Goal: Task Accomplishment & Management: Complete application form

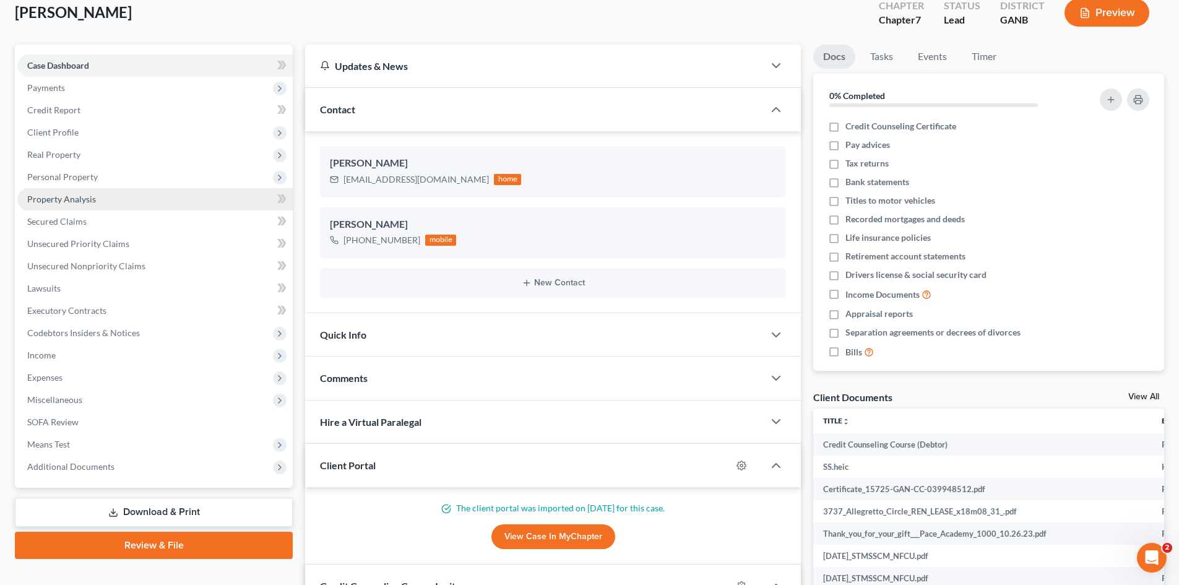
scroll to position [62, 0]
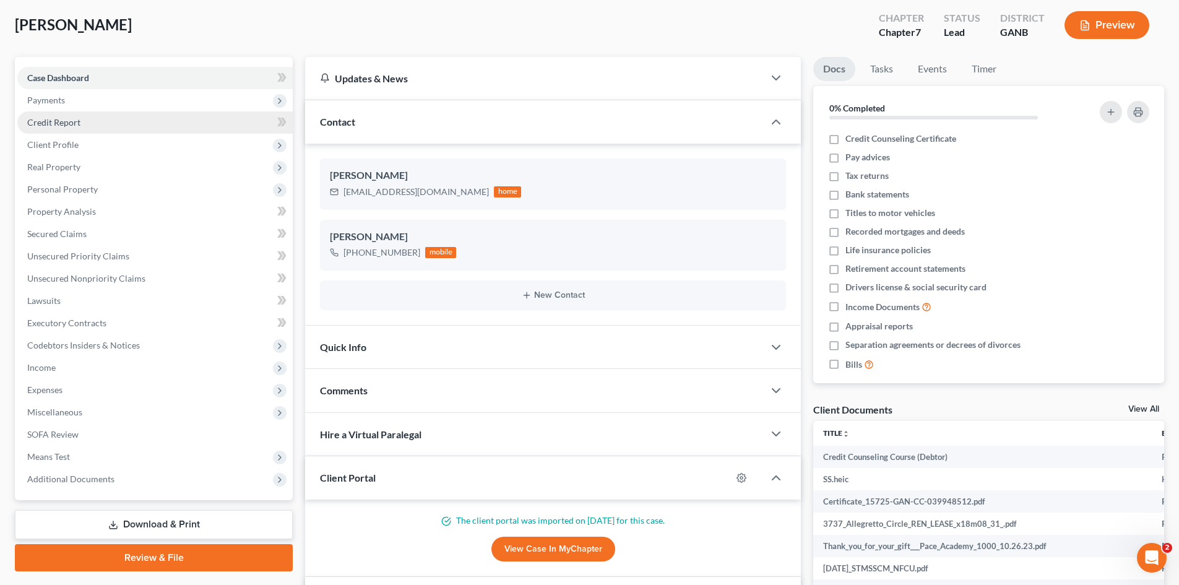
click at [73, 131] on link "Credit Report" at bounding box center [154, 122] width 275 height 22
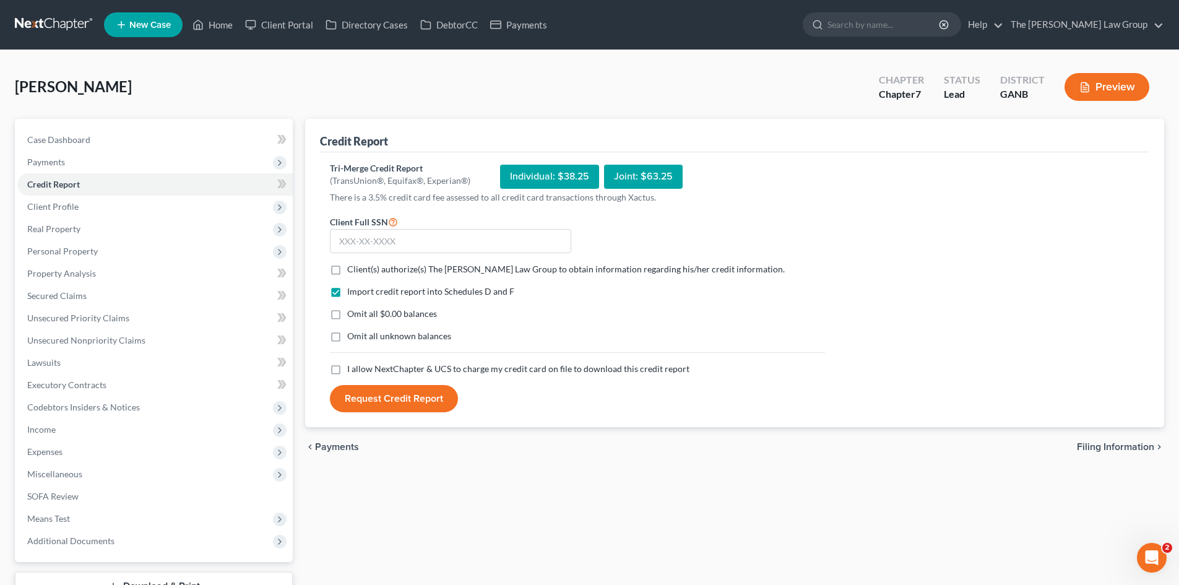
click at [347, 270] on label "Client(s) authorize(s) The [PERSON_NAME] Law Group to obtain information regard…" at bounding box center [566, 269] width 438 height 12
click at [352, 270] on input "Client(s) authorize(s) The [PERSON_NAME] Law Group to obtain information regard…" at bounding box center [356, 267] width 8 height 8
checkbox input "true"
click at [347, 334] on label "Omit all unknown balances" at bounding box center [399, 336] width 104 height 12
click at [352, 334] on input "Omit all unknown balances" at bounding box center [356, 334] width 8 height 8
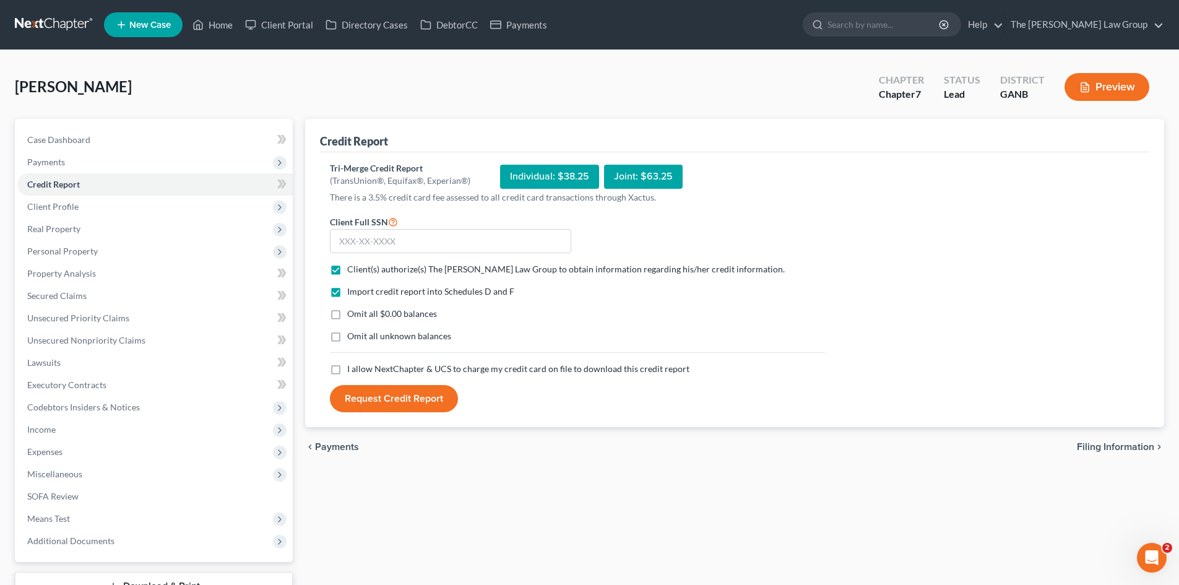
checkbox input "true"
click at [493, 244] on input "text" at bounding box center [450, 241] width 241 height 25
type input "322-70-9708"
click at [330, 385] on button "Request Credit Report" at bounding box center [394, 398] width 128 height 27
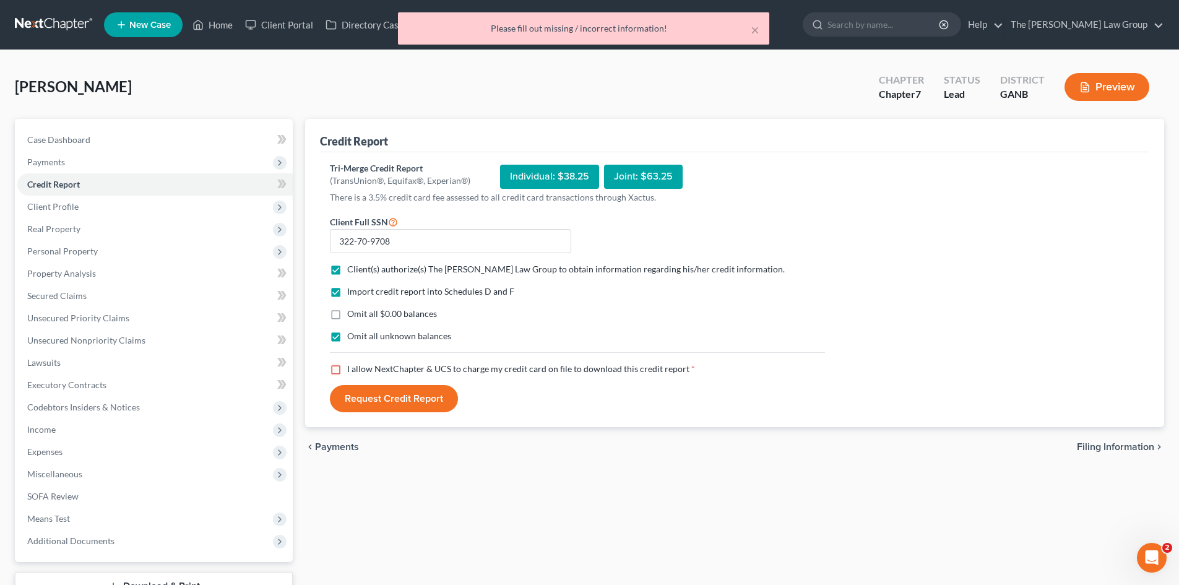
click at [347, 372] on label "I allow NextChapter & UCS to charge my credit card on file to download this cre…" at bounding box center [521, 369] width 348 height 12
click at [352, 371] on input "I allow NextChapter & UCS to charge my credit card on file to download this cre…" at bounding box center [356, 367] width 8 height 8
checkbox input "true"
click at [364, 398] on button "Request Credit Report" at bounding box center [394, 398] width 128 height 27
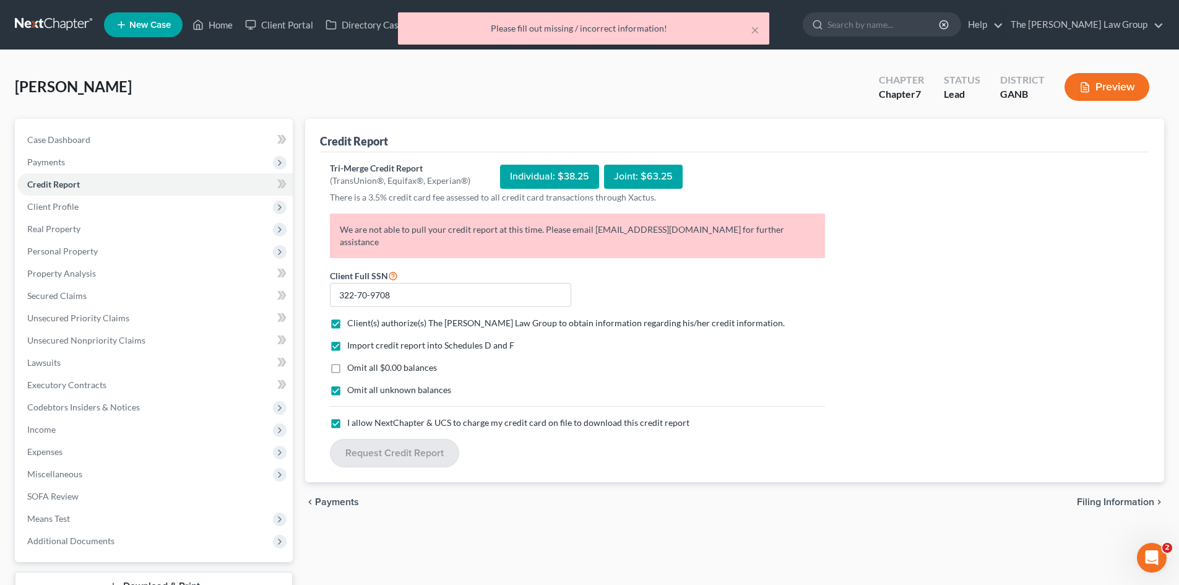
click at [638, 226] on p "We are not able to pull your credit report at this time. Please email [EMAIL_AD…" at bounding box center [577, 236] width 495 height 45
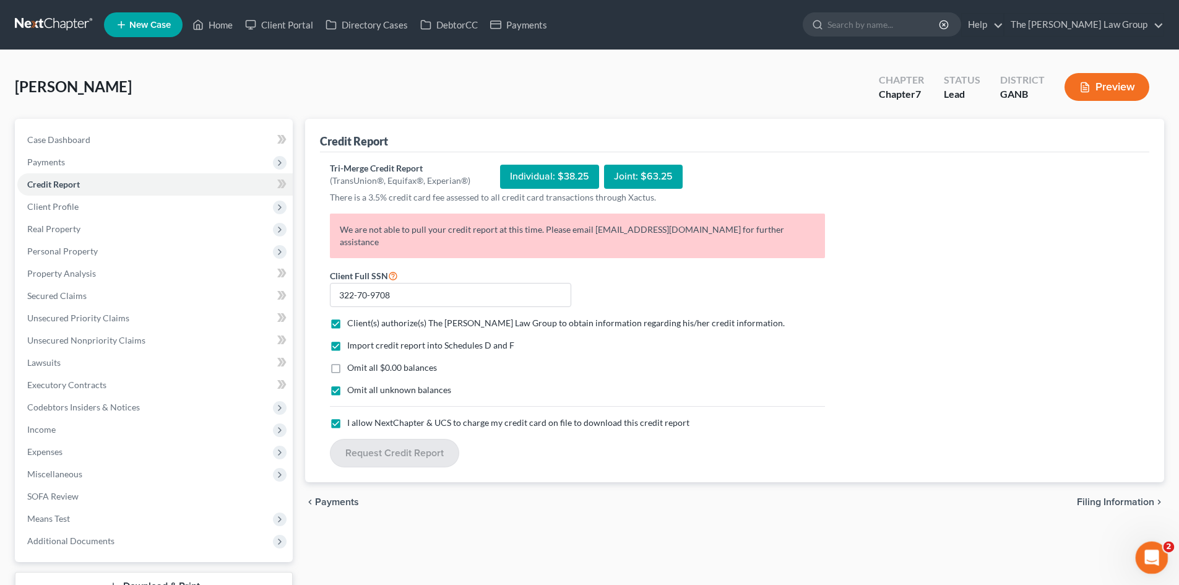
click at [1142, 545] on div "Open Intercom Messenger" at bounding box center [1149, 555] width 41 height 41
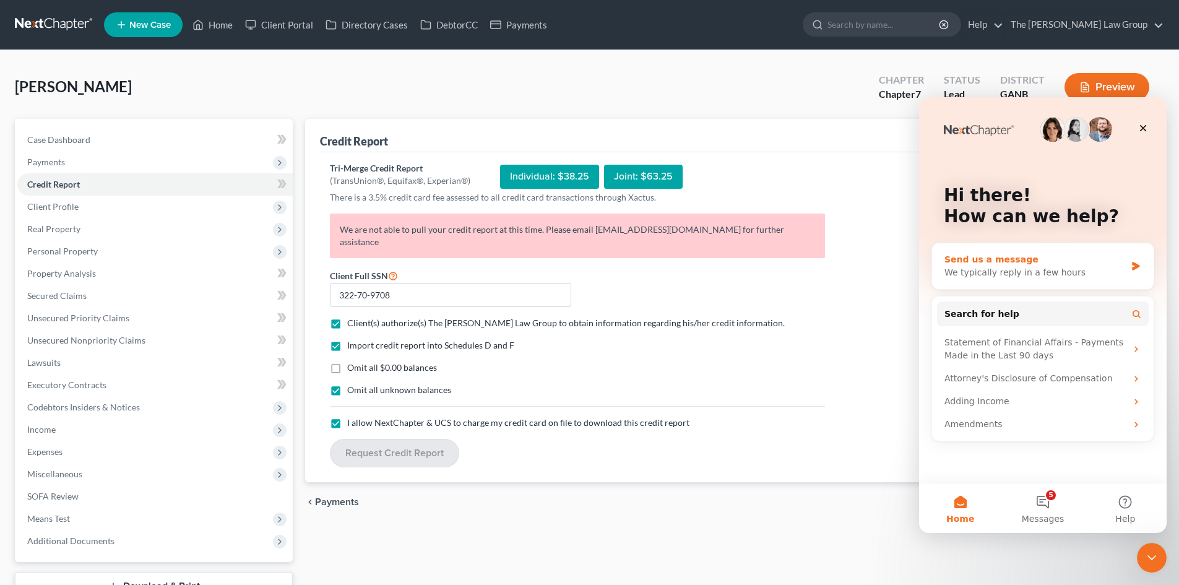
click at [1028, 272] on div "We typically reply in a few hours" at bounding box center [1034, 272] width 181 height 13
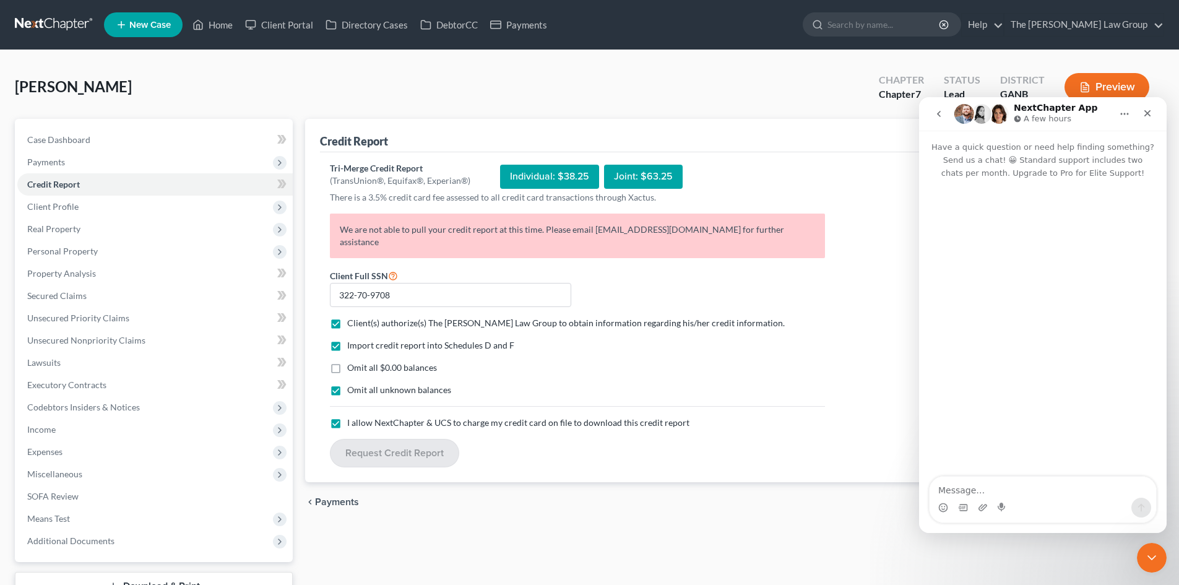
click at [1000, 494] on textarea "Message…" at bounding box center [1043, 487] width 227 height 21
type textarea "Hello, I am having an issue pulling a credit report for a client. Could you ple…"
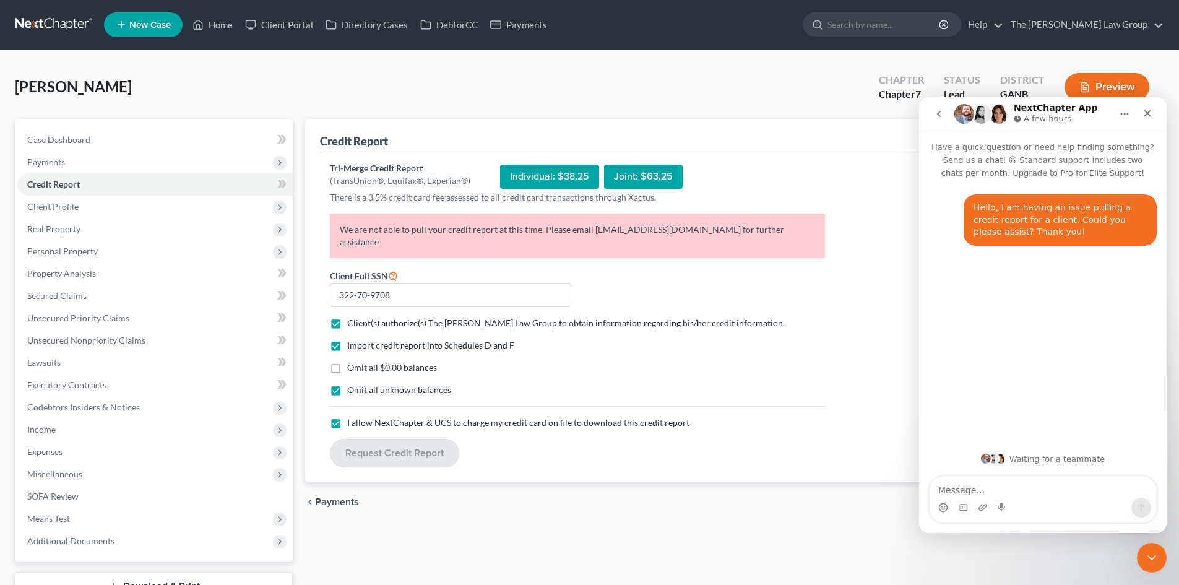
click at [652, 519] on div "Credit Report Tri-Merge Credit Report (TransUnion®, Equifax®, Experian®) Indivi…" at bounding box center [734, 376] width 871 height 514
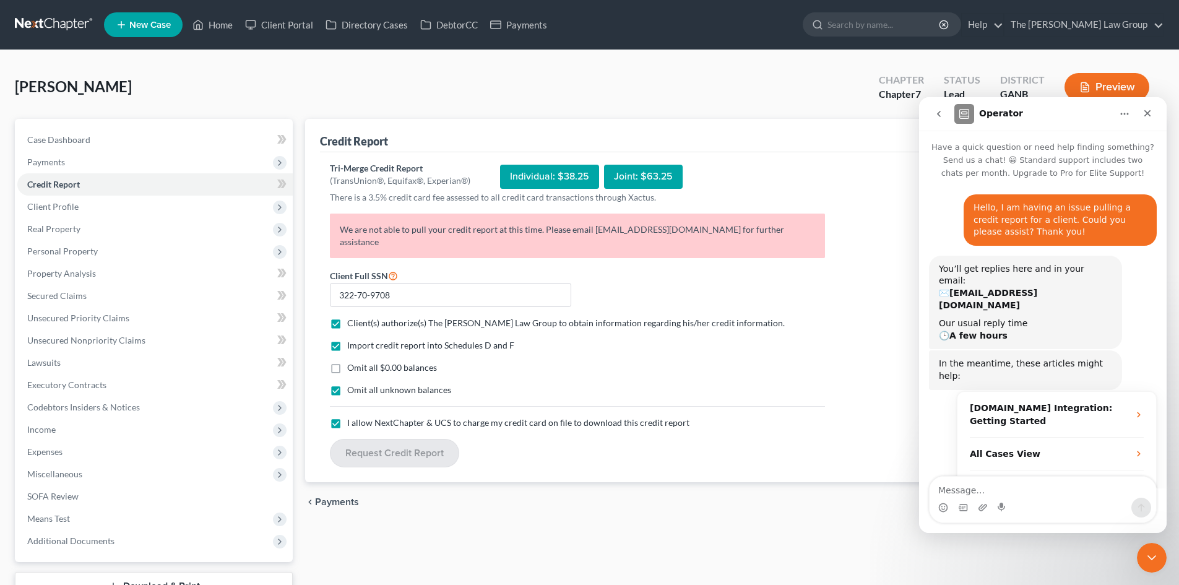
scroll to position [48, 0]
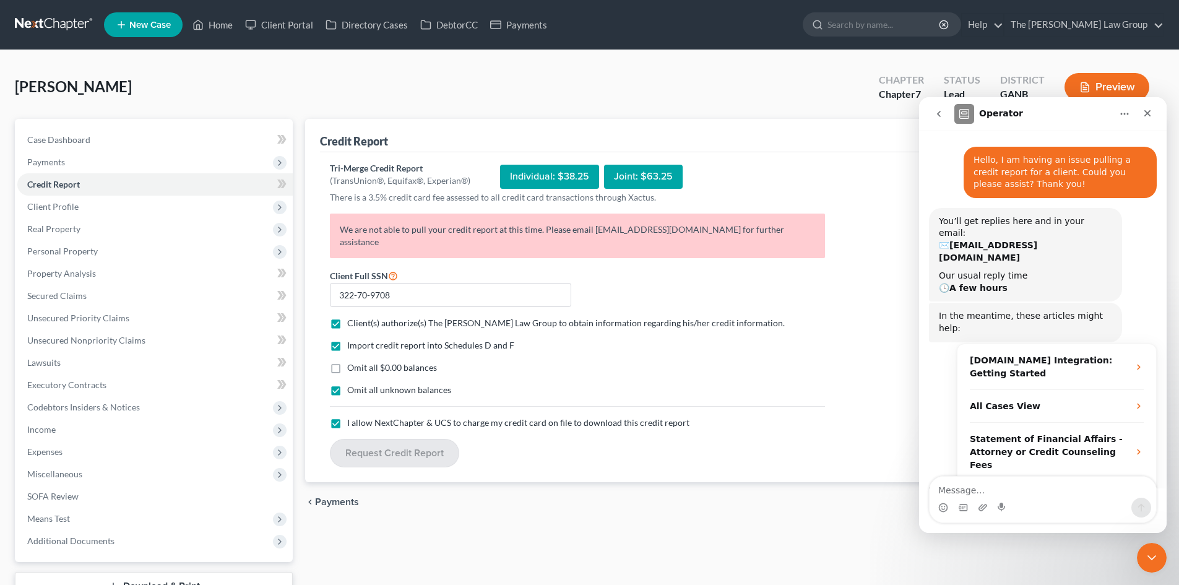
click at [882, 498] on div "chevron_left Payments Filing Information chevron_right" at bounding box center [734, 502] width 859 height 40
click at [1147, 549] on icon "Close Intercom Messenger" at bounding box center [1149, 555] width 15 height 15
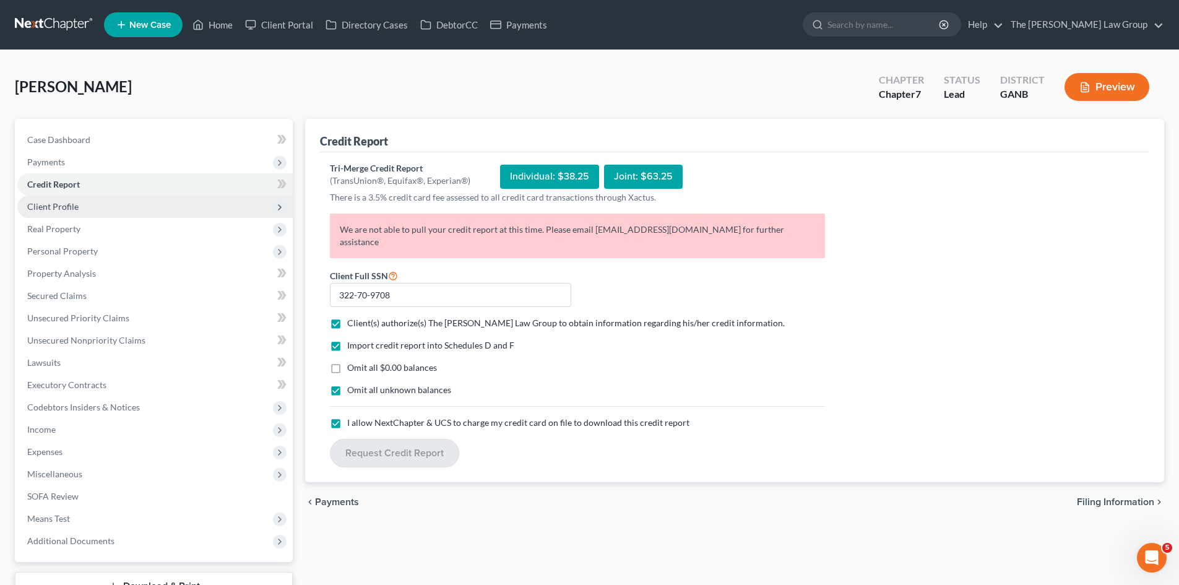
scroll to position [68, 0]
click at [40, 204] on span "Client Profile" at bounding box center [52, 206] width 51 height 11
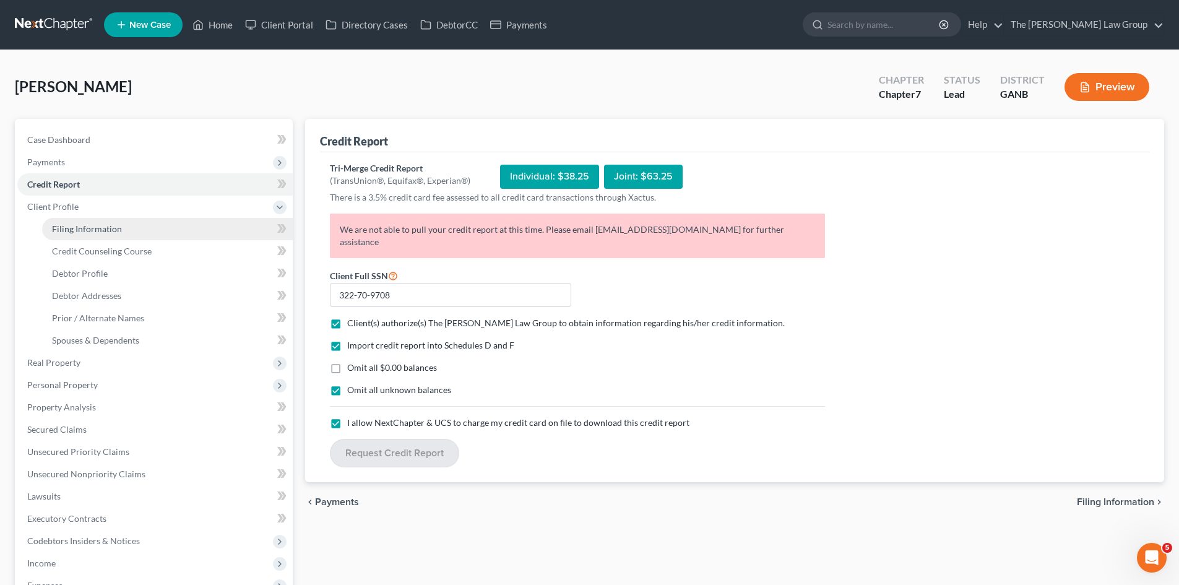
click at [63, 230] on span "Filing Information" at bounding box center [87, 228] width 70 height 11
select select "1"
select select "0"
select select "10"
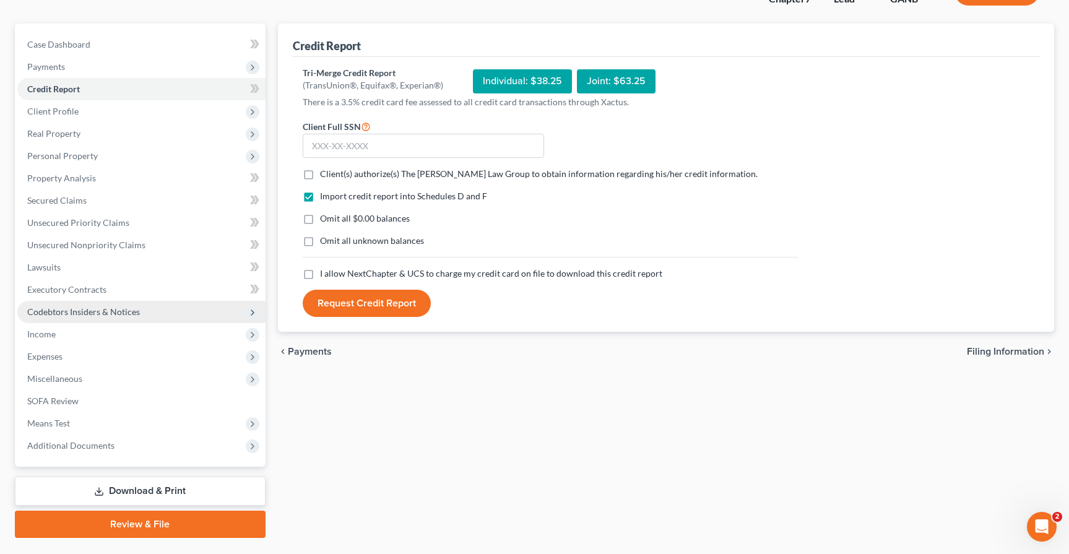
scroll to position [126, 0]
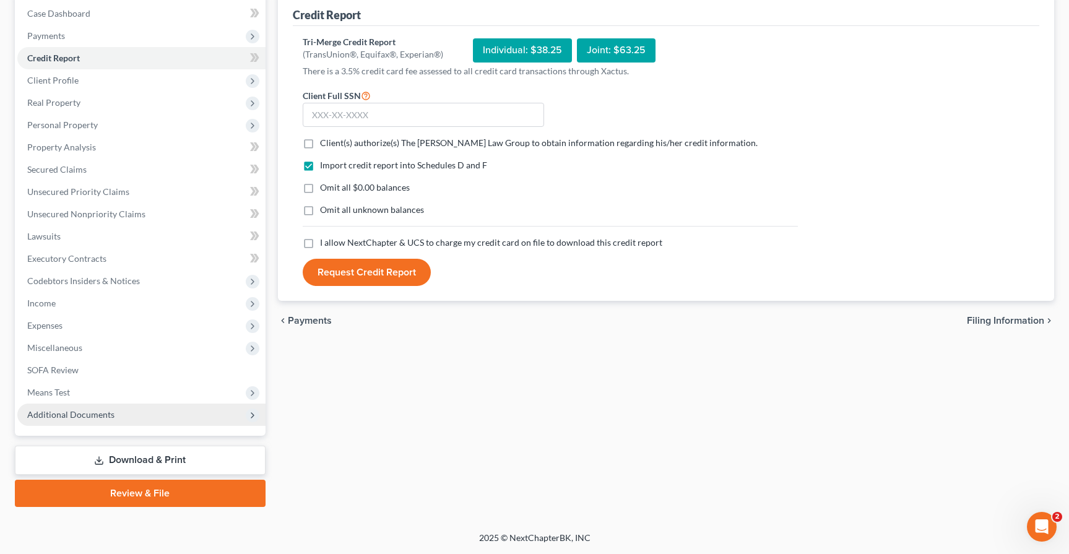
click at [149, 412] on span "Additional Documents" at bounding box center [141, 415] width 248 height 22
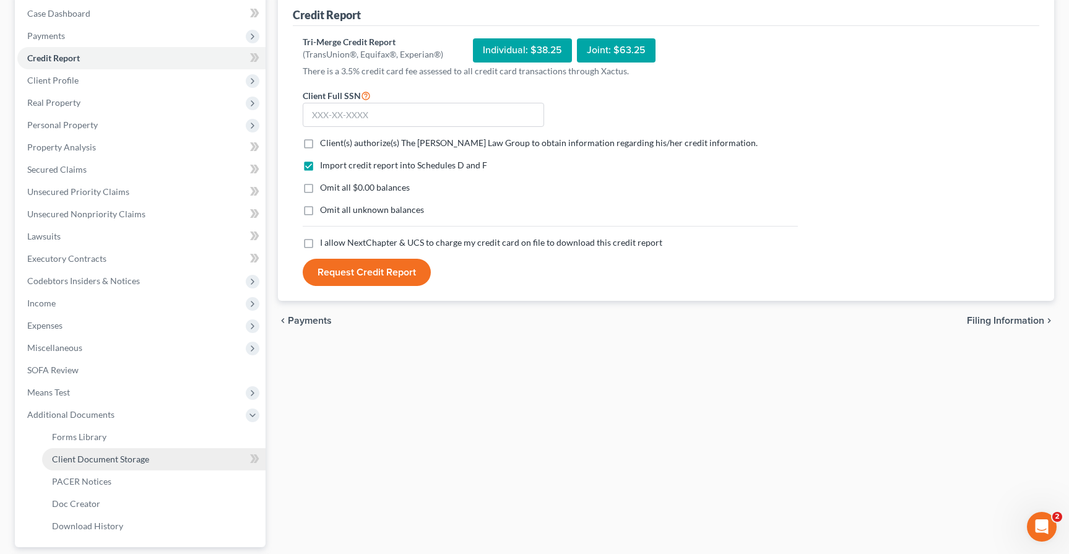
click at [137, 457] on span "Client Document Storage" at bounding box center [100, 459] width 97 height 11
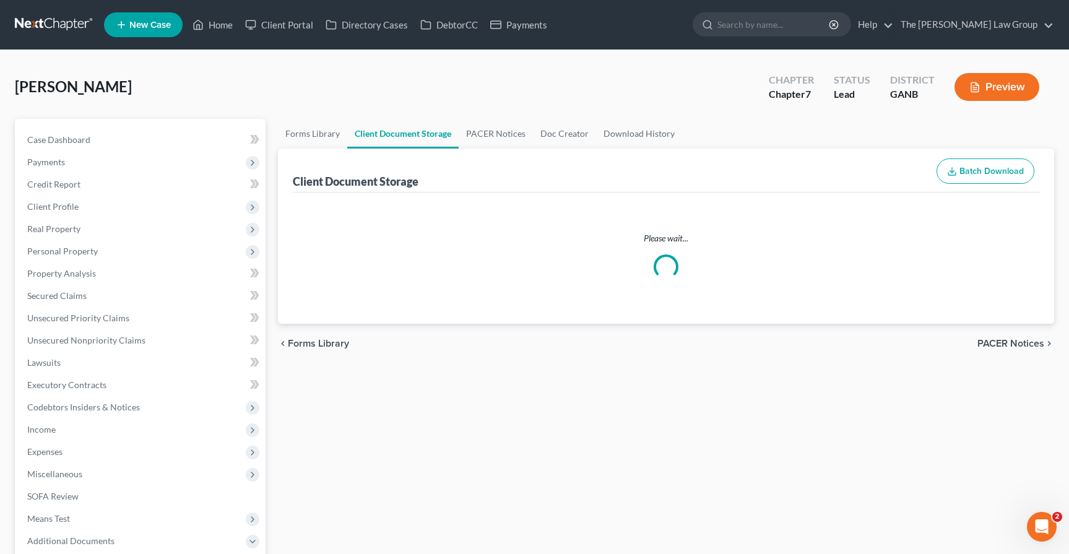
select select "5"
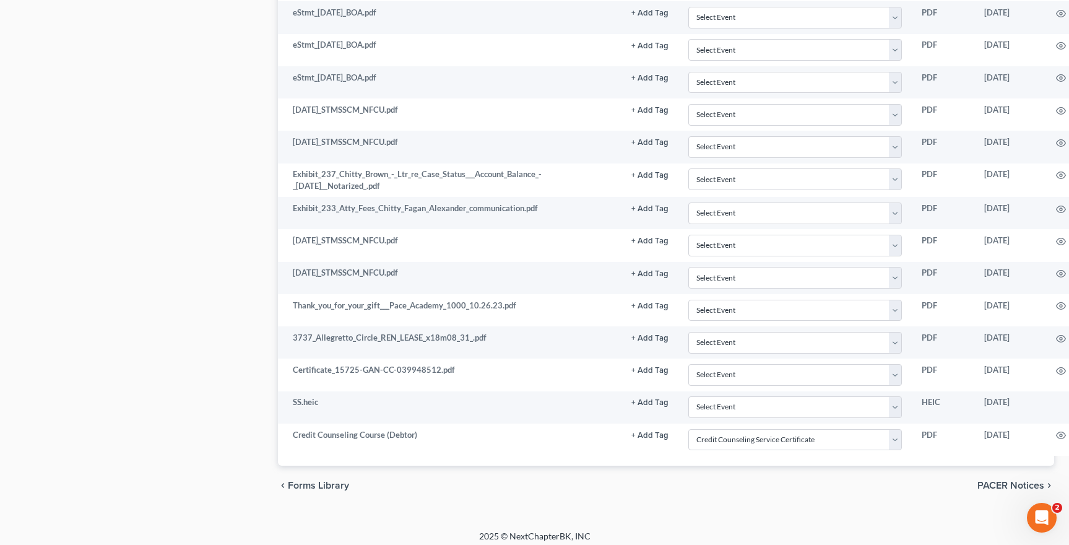
scroll to position [2146, 0]
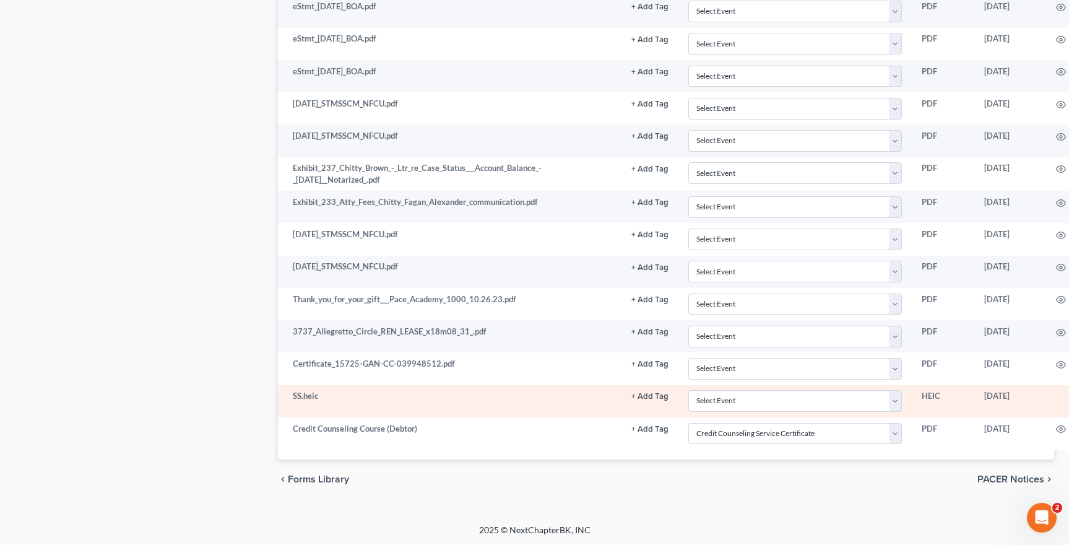
click at [315, 402] on td "SS.heic" at bounding box center [449, 401] width 343 height 32
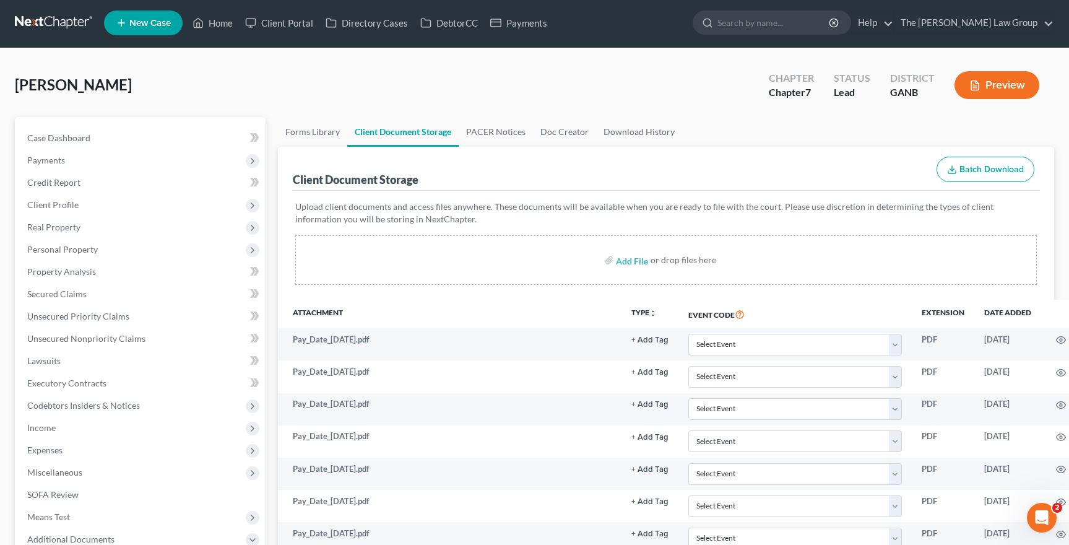
scroll to position [0, 0]
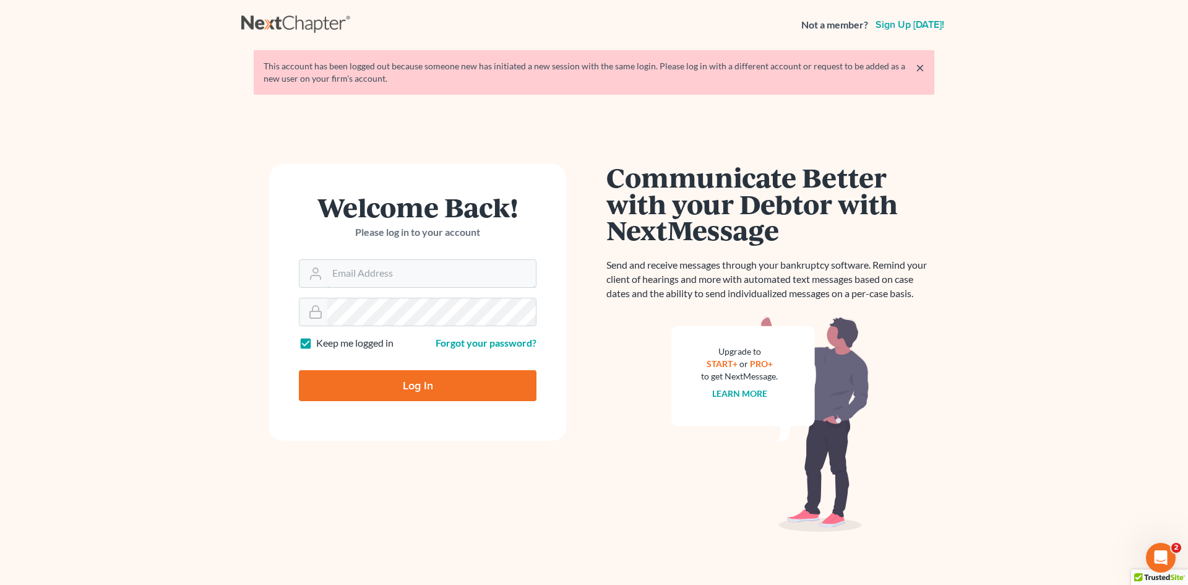
type input "[EMAIL_ADDRESS][DOMAIN_NAME]"
click at [384, 116] on div "Welcome Back! Please log in to your account Email Address jmoore@moorelawllc.co…" at bounding box center [594, 343] width 706 height 476
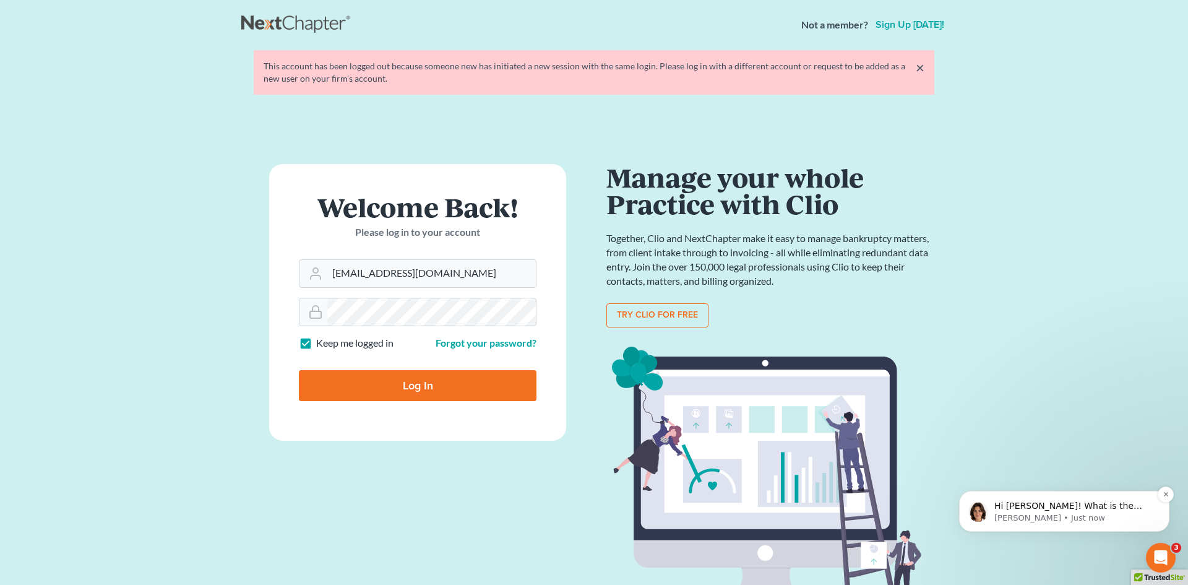
click at [1056, 501] on p "Hi John! What is the issue you're experiencing? I'm not seeing any error messag…" at bounding box center [1075, 506] width 160 height 12
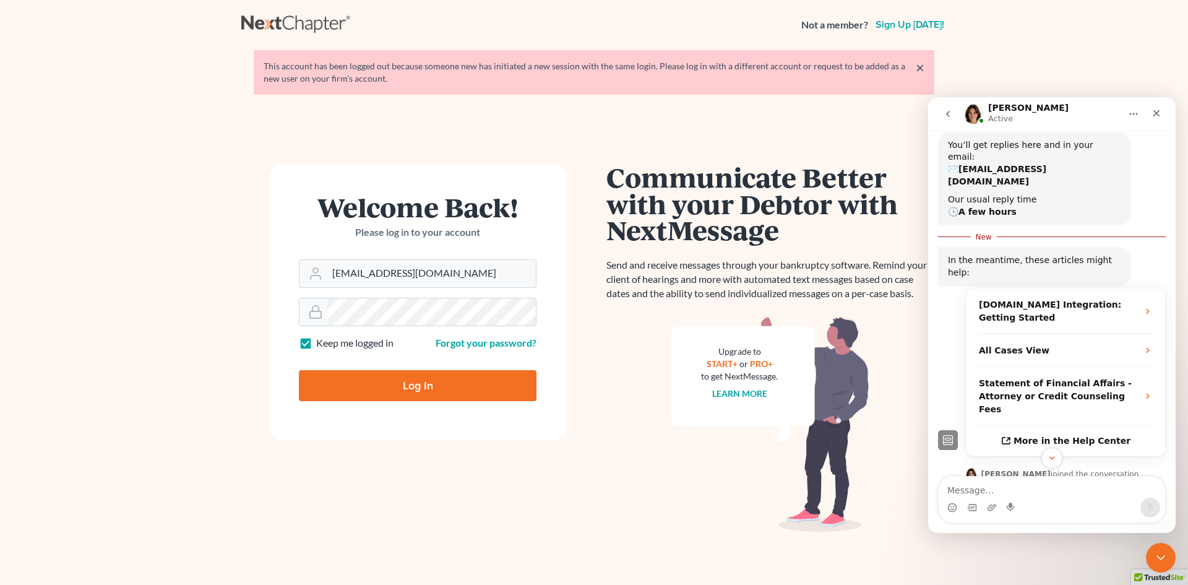
scroll to position [170, 0]
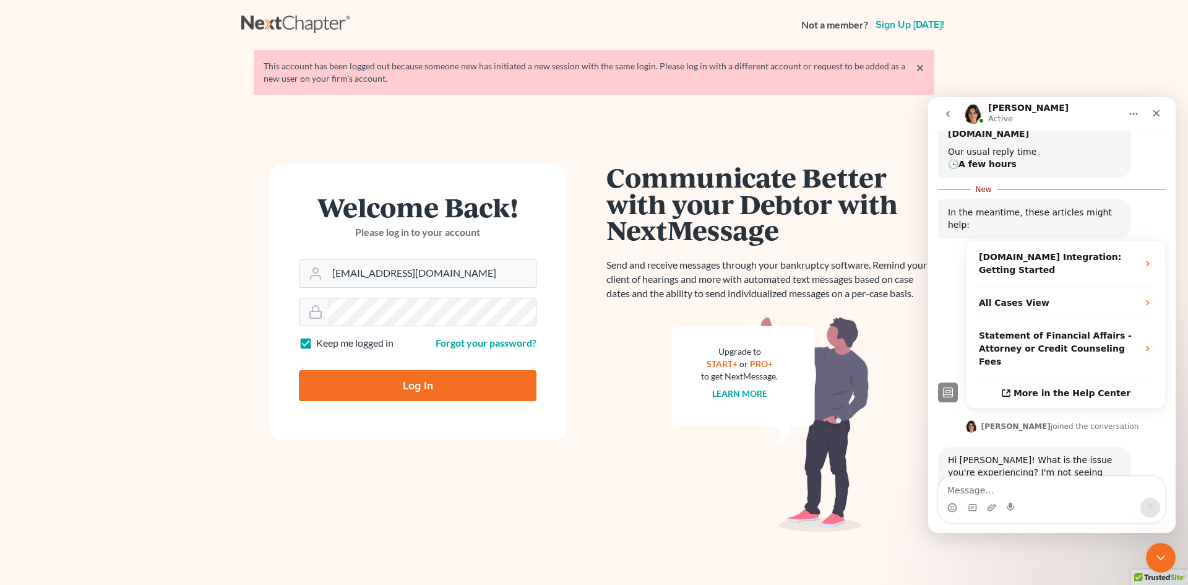
click at [1039, 489] on textarea "Message…" at bounding box center [1052, 487] width 227 height 21
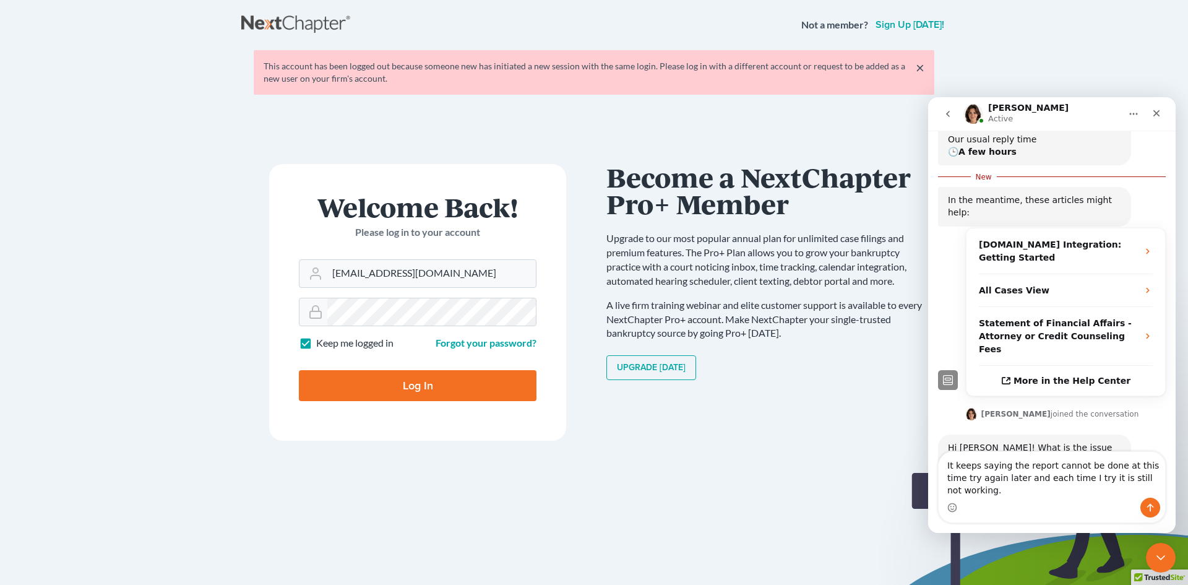
type textarea "It keeps saying the report cannot be done at this time try again later and each…"
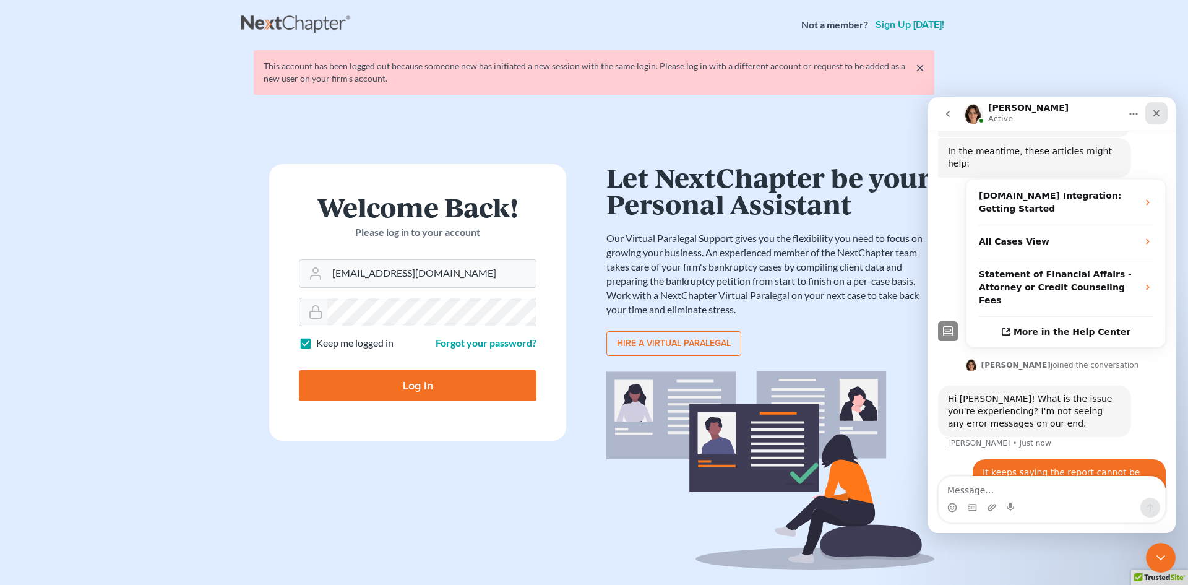
click at [1163, 114] on div "Close" at bounding box center [1157, 113] width 22 height 22
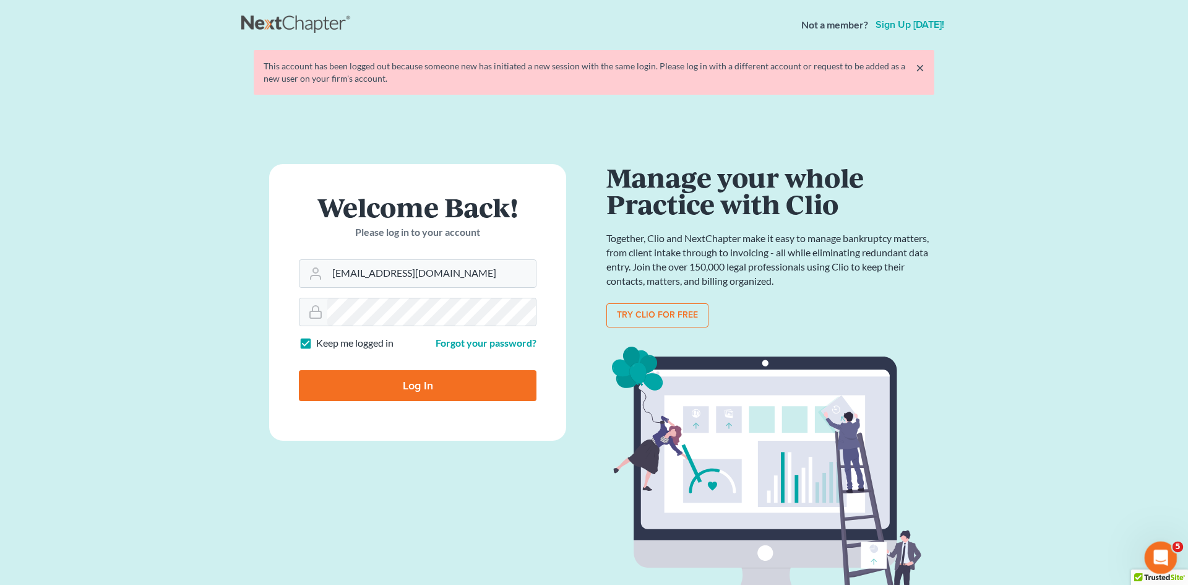
click at [1162, 543] on div "Open Intercom Messenger" at bounding box center [1159, 555] width 41 height 41
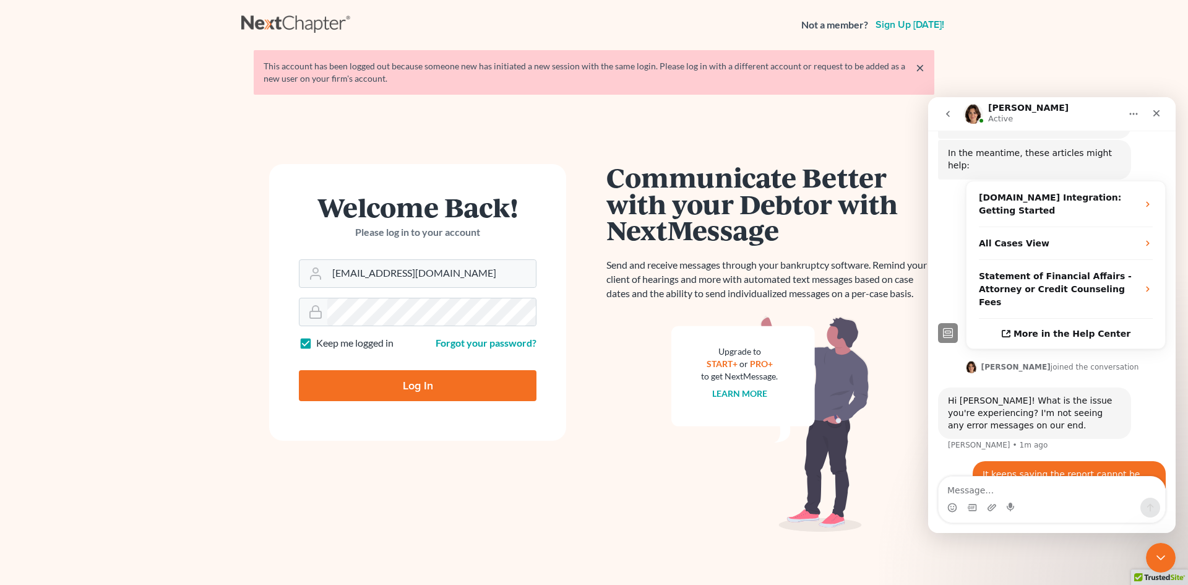
click at [1138, 60] on main "× This account has been logged out because someone new has initiated a new sess…" at bounding box center [594, 315] width 1188 height 531
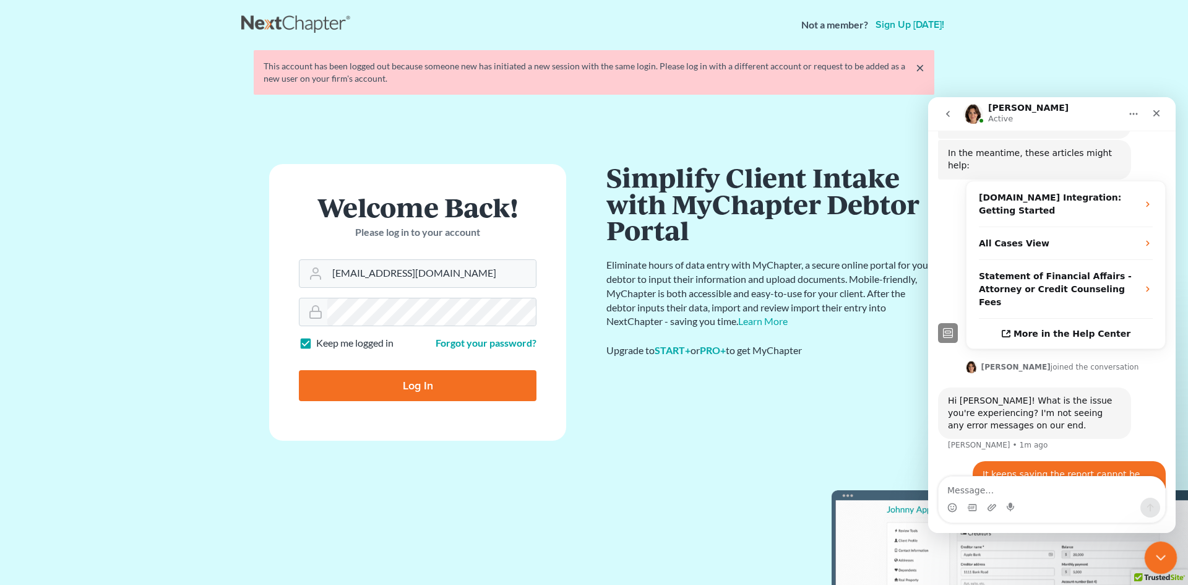
click at [1171, 558] on div "Close Intercom Messenger" at bounding box center [1159, 556] width 30 height 30
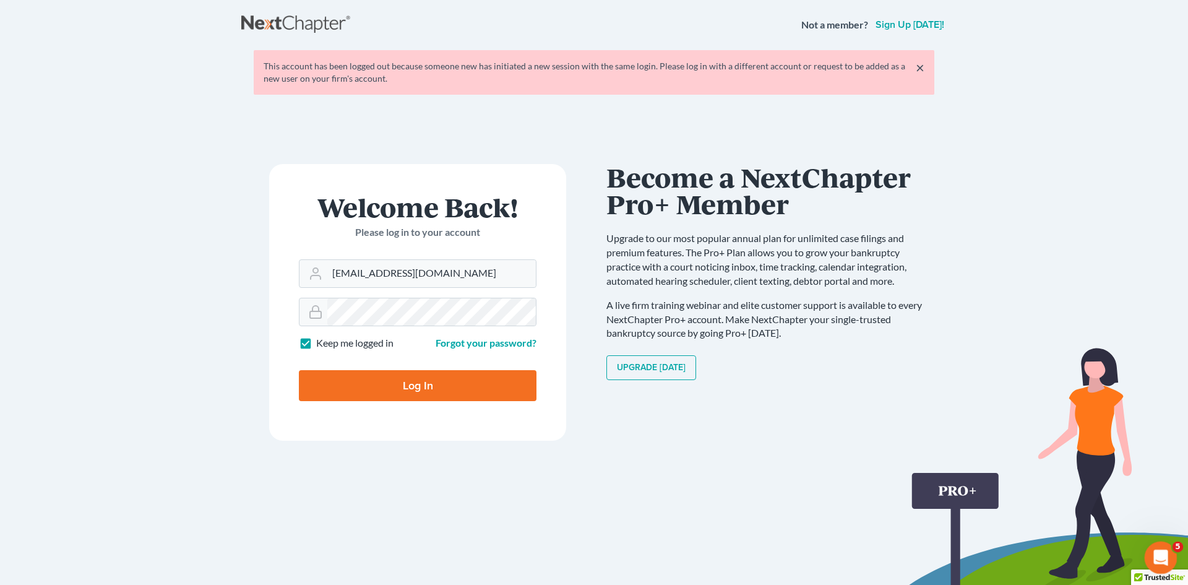
click at [1162, 556] on icon "Open Intercom Messenger" at bounding box center [1159, 556] width 20 height 20
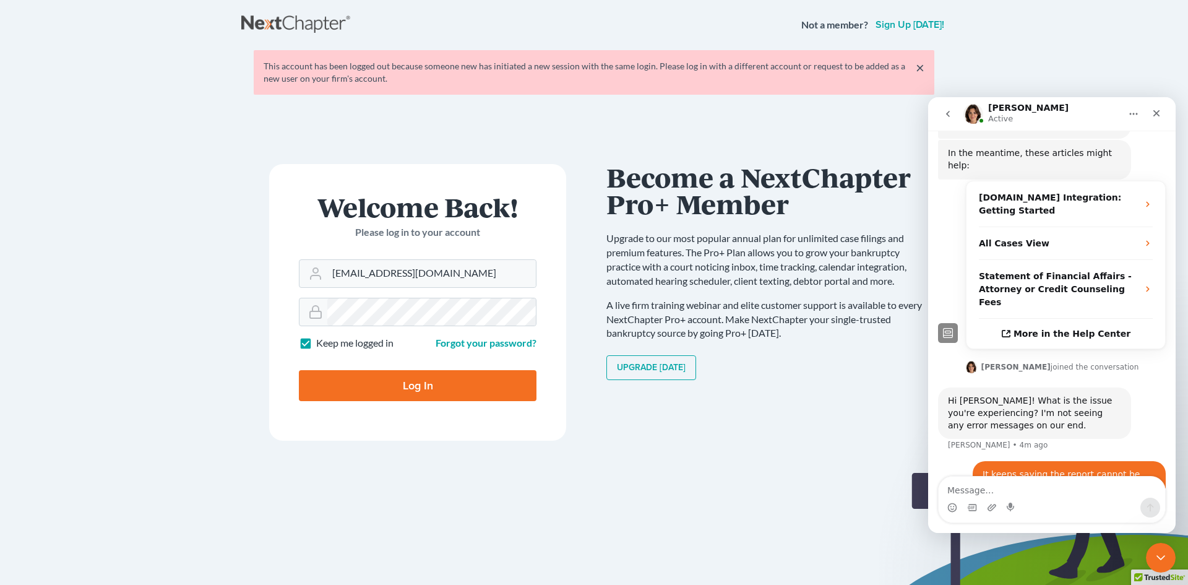
click at [1154, 394] on div "Hi John! What is the issue you're experiencing? I'm not seeing any error messag…" at bounding box center [1052, 424] width 228 height 74
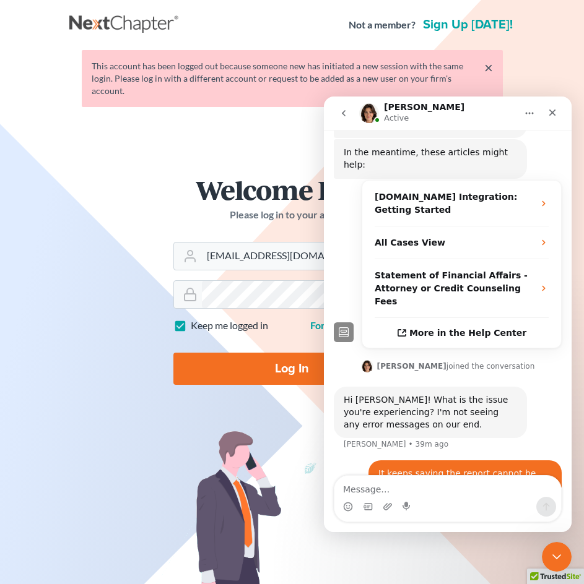
click at [501, 387] on div "Hi John! What is the issue you're experiencing? I'm not seeing any error messag…" at bounding box center [430, 412] width 193 height 51
click at [176, 460] on img at bounding box center [292, 582] width 334 height 314
